Goal: Task Accomplishment & Management: Use online tool/utility

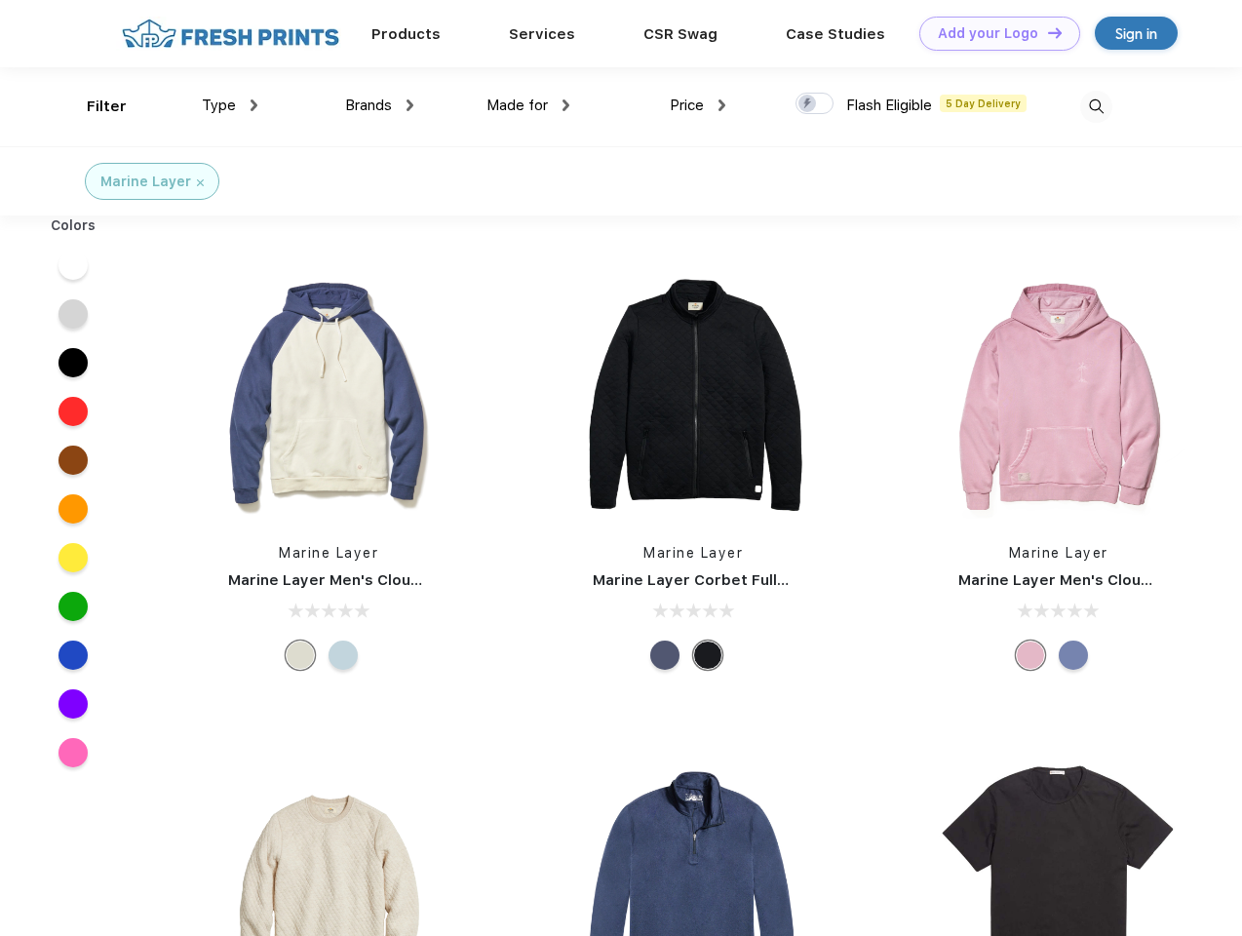
scroll to position [1, 0]
click at [992, 33] on link "Add your Logo Design Tool" at bounding box center [999, 34] width 161 height 34
click at [0, 0] on div "Design Tool" at bounding box center [0, 0] width 0 height 0
click at [1046, 32] on link "Add your Logo Design Tool" at bounding box center [999, 34] width 161 height 34
click at [94, 106] on div "Filter" at bounding box center [107, 107] width 40 height 22
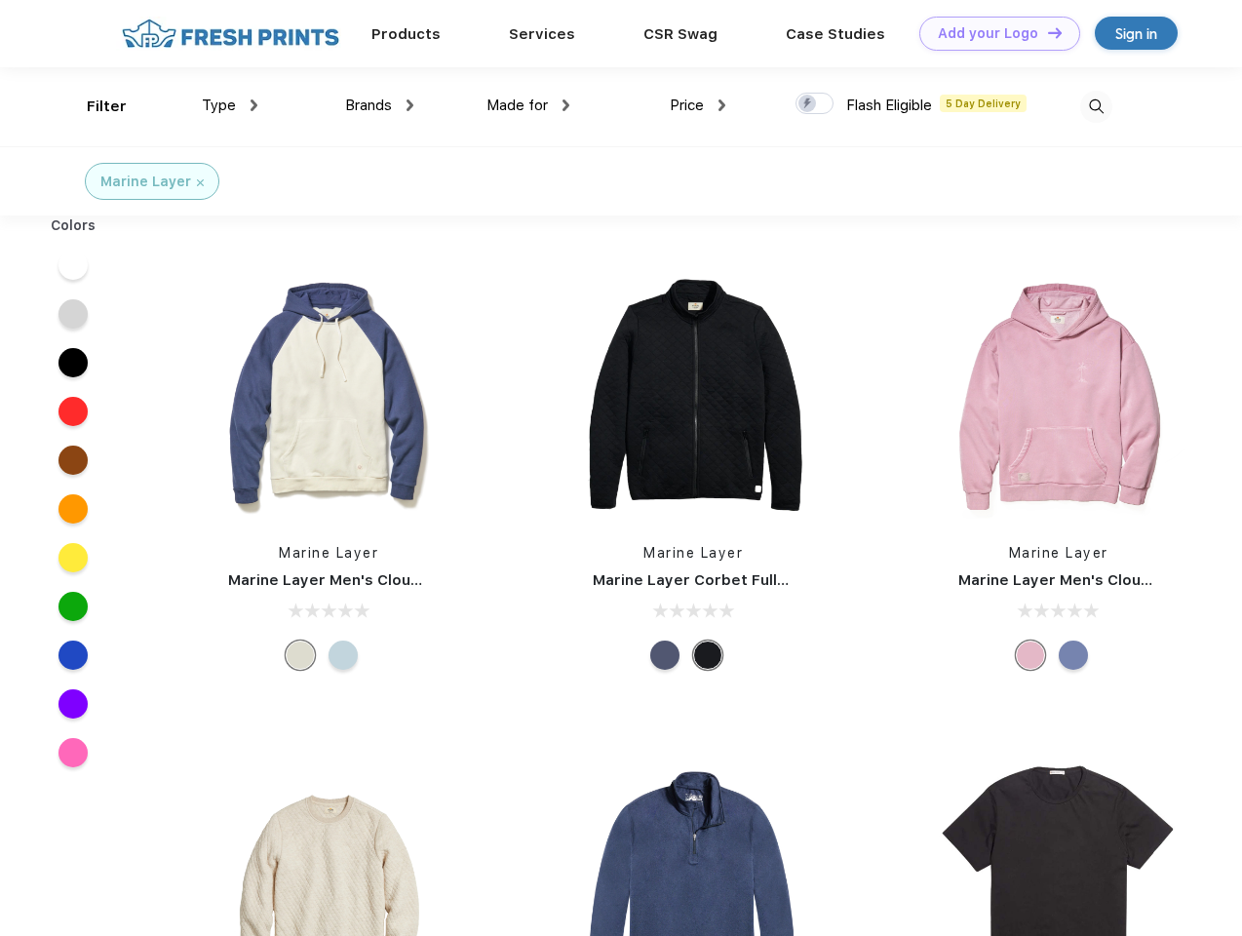
click at [230, 105] on span "Type" at bounding box center [219, 106] width 34 height 18
click at [379, 105] on span "Brands" at bounding box center [368, 106] width 47 height 18
click at [528, 105] on span "Made for" at bounding box center [516, 106] width 61 height 18
click at [698, 105] on span "Price" at bounding box center [687, 106] width 34 height 18
click at [815, 104] on div at bounding box center [814, 103] width 38 height 21
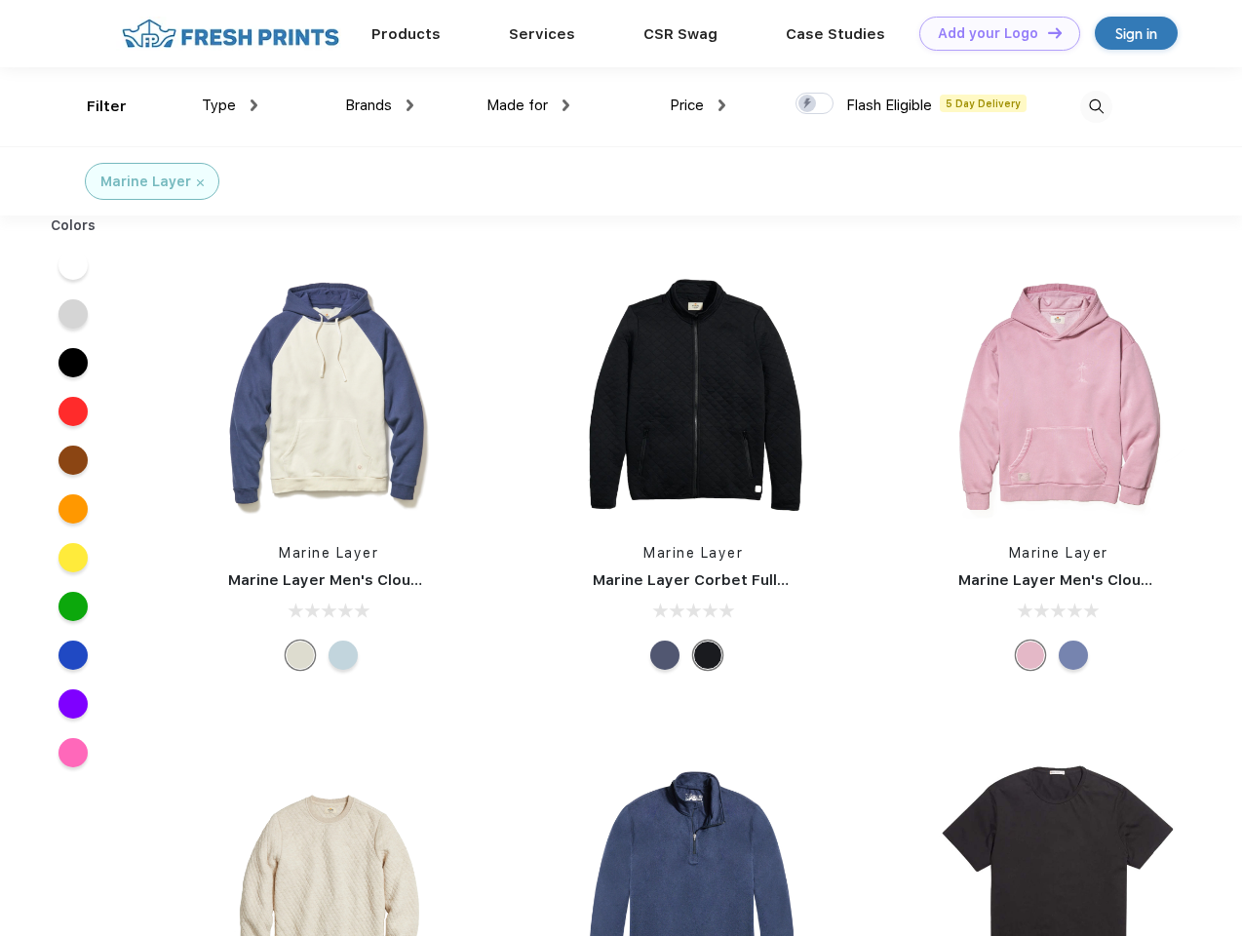
click at [808, 104] on input "checkbox" at bounding box center [801, 98] width 13 height 13
click at [1096, 106] on img at bounding box center [1096, 107] width 32 height 32
